Goal: Information Seeking & Learning: Understand process/instructions

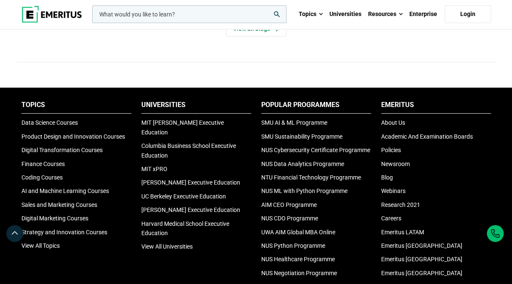
scroll to position [2944, 0]
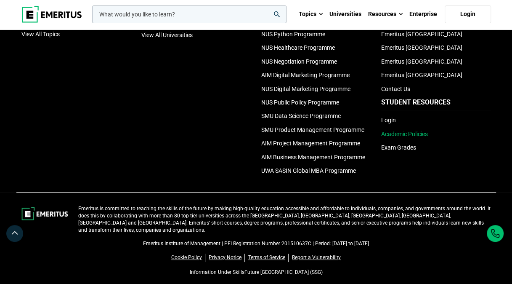
click at [411, 137] on link "Academic Policies" at bounding box center [404, 134] width 47 height 7
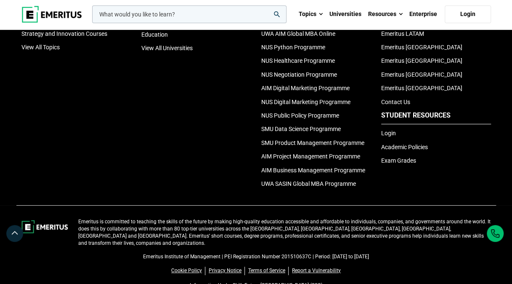
scroll to position [2947, 0]
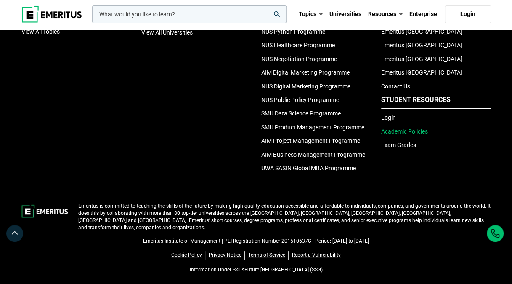
click at [416, 133] on link "Academic Policies" at bounding box center [404, 131] width 47 height 7
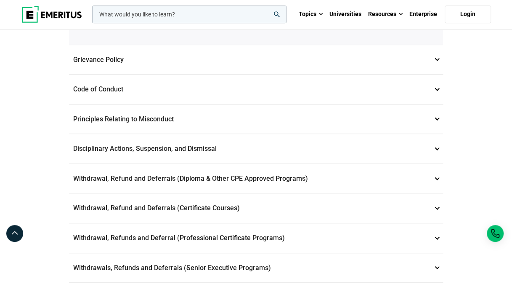
scroll to position [253, 0]
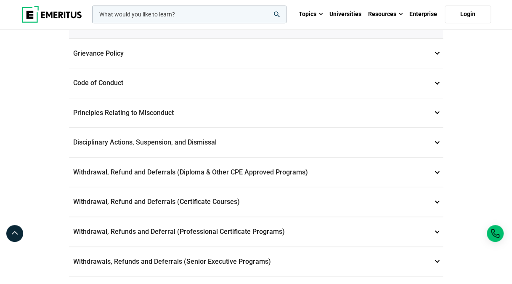
click at [220, 257] on p "Withdrawals, Refunds and Deferrals (Senior Executive Programs) 9" at bounding box center [256, 261] width 374 height 29
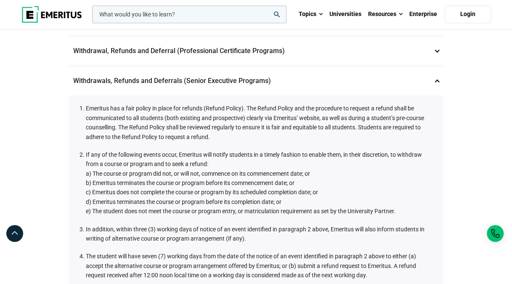
scroll to position [337, 0]
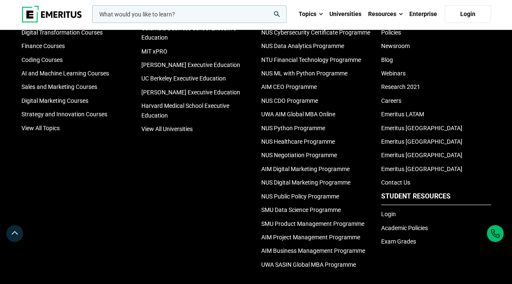
scroll to position [884, 0]
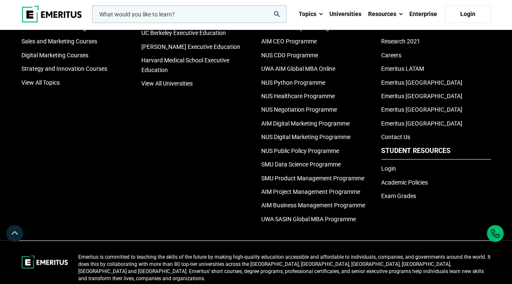
click at [408, 181] on li "Academic Policies" at bounding box center [436, 182] width 110 height 9
click at [410, 179] on link "Academic Policies" at bounding box center [404, 182] width 47 height 7
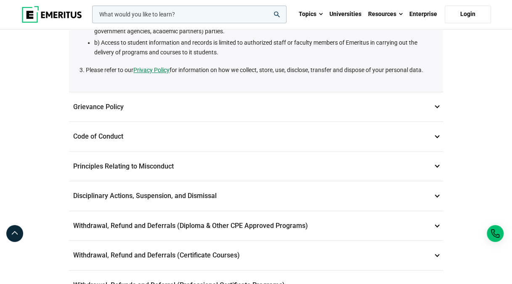
scroll to position [210, 0]
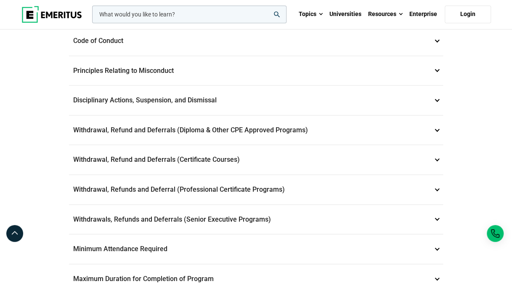
click at [186, 214] on p "Withdrawals, Refunds and Deferrals (Senior Executive Programs) 9" at bounding box center [256, 219] width 374 height 29
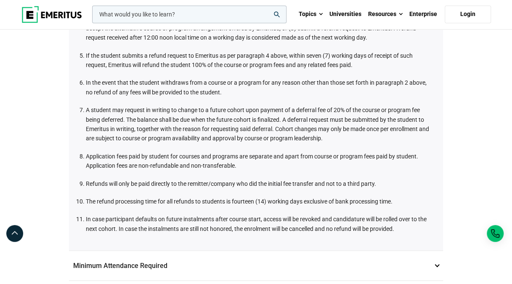
scroll to position [535, 0]
